Goal: Information Seeking & Learning: Learn about a topic

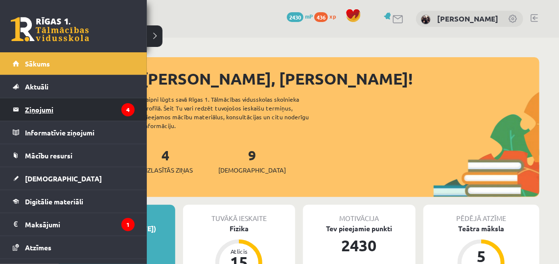
click at [35, 108] on legend "Ziņojumi 4" at bounding box center [80, 109] width 110 height 23
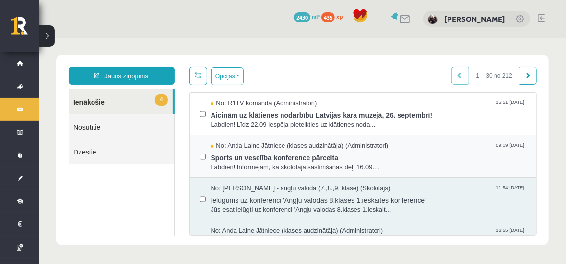
click at [190, 170] on div "No: [PERSON_NAME] Jātniece (klases audzinātāja) (Administratori) 09:19 [DATE] S…" at bounding box center [362, 156] width 347 height 43
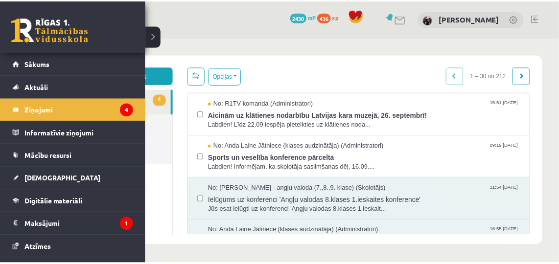
scroll to position [61, 0]
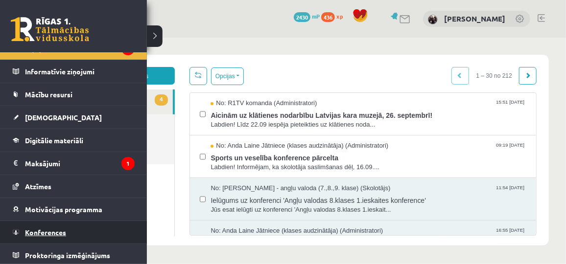
click at [42, 228] on span "Konferences" at bounding box center [45, 232] width 41 height 9
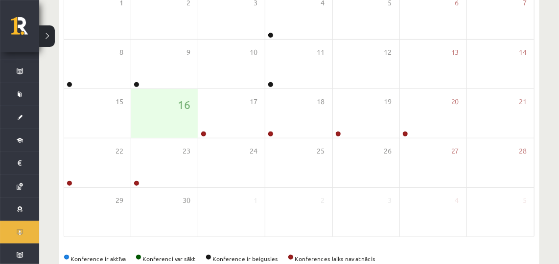
scroll to position [188, 0]
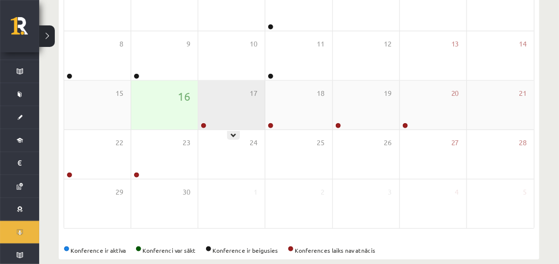
click at [230, 120] on div "17" at bounding box center [231, 105] width 67 height 49
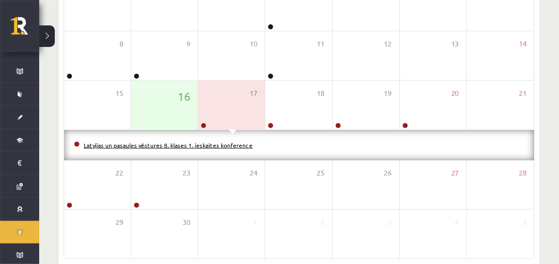
click at [182, 141] on link "Latvijas un pasaules vēstures 8. klases 1. ieskaites konference" at bounding box center [168, 145] width 169 height 8
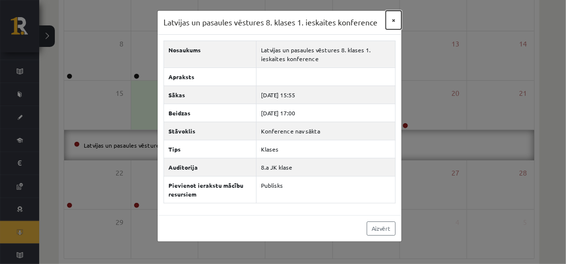
click at [393, 19] on button "×" at bounding box center [394, 20] width 16 height 19
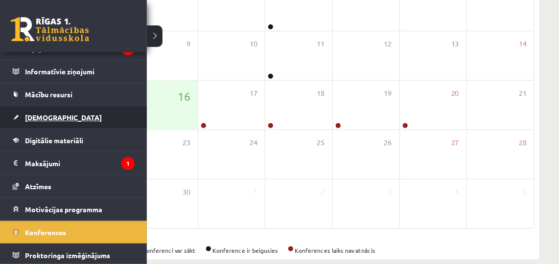
click at [44, 114] on span "[DEMOGRAPHIC_DATA]" at bounding box center [63, 117] width 77 height 9
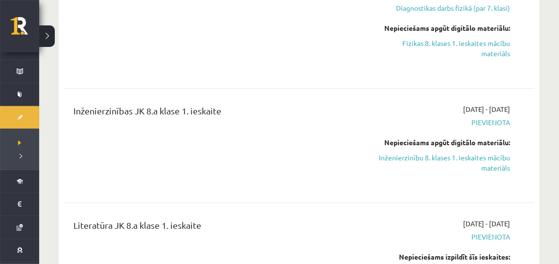
scroll to position [783, 0]
